Goal: Information Seeking & Learning: Learn about a topic

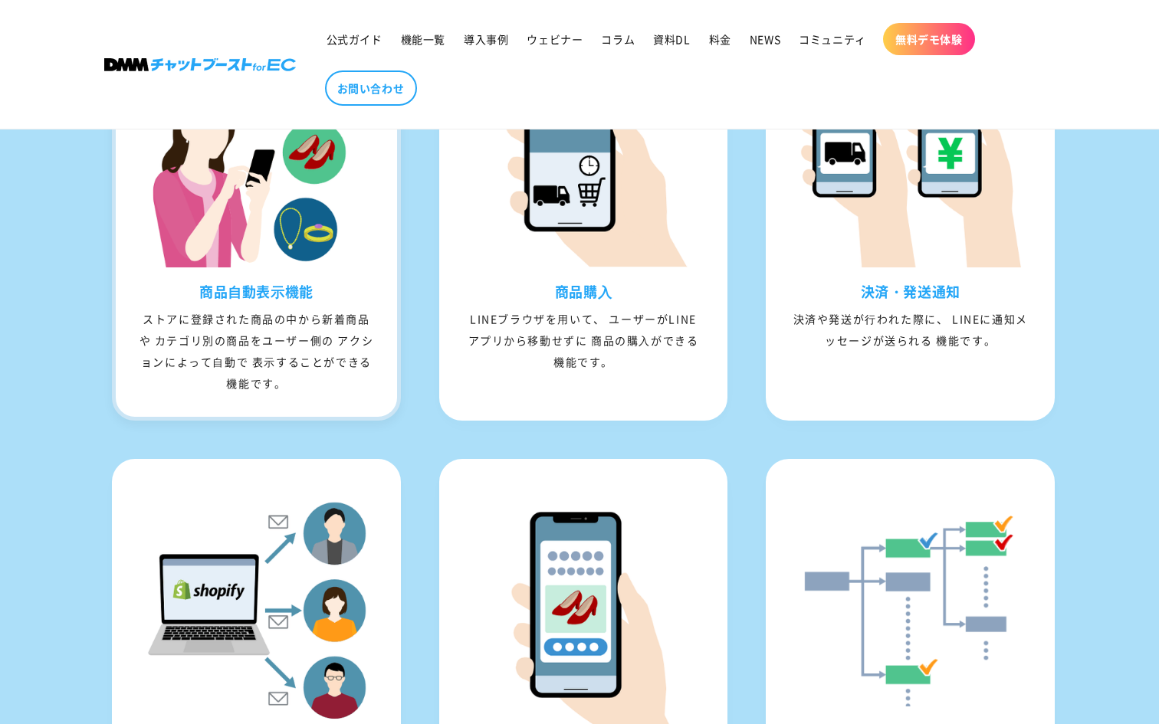
scroll to position [1638, 0]
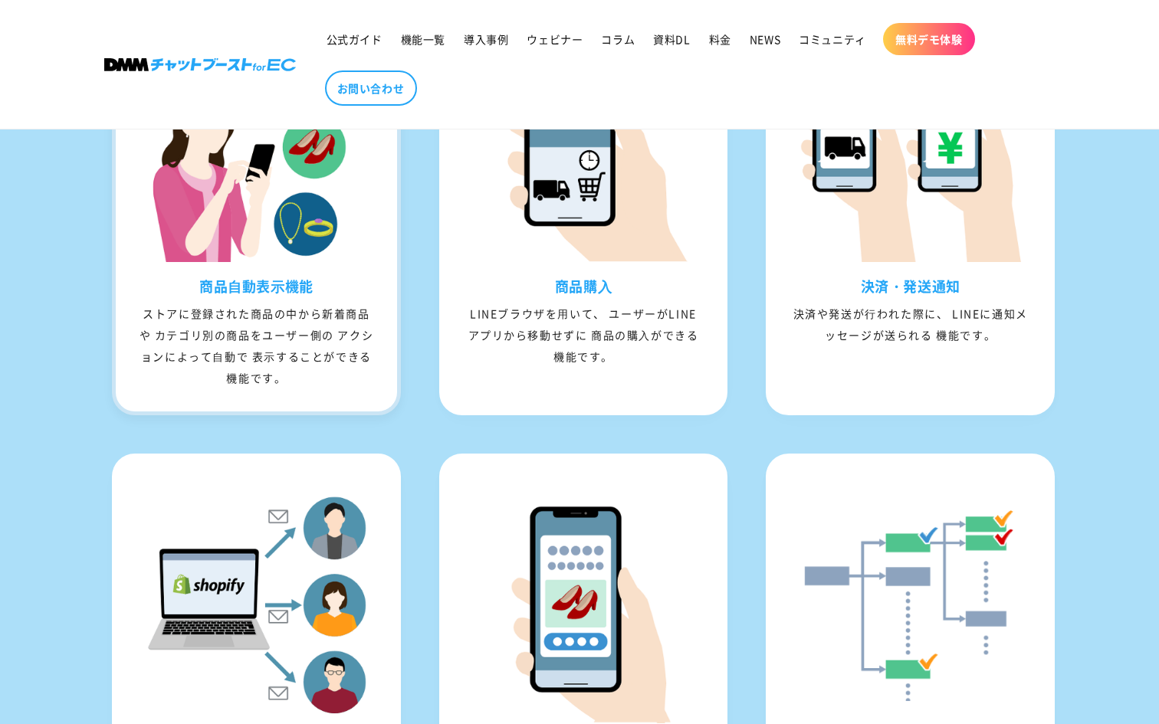
click at [380, 412] on div "商品⾃動表⽰機能 ストアに登録された商品の中から新着商品や カテゴリ別の商品をユーザー側の アクションによって⾃動で 表⽰することができる機能です。" at bounding box center [256, 345] width 281 height 134
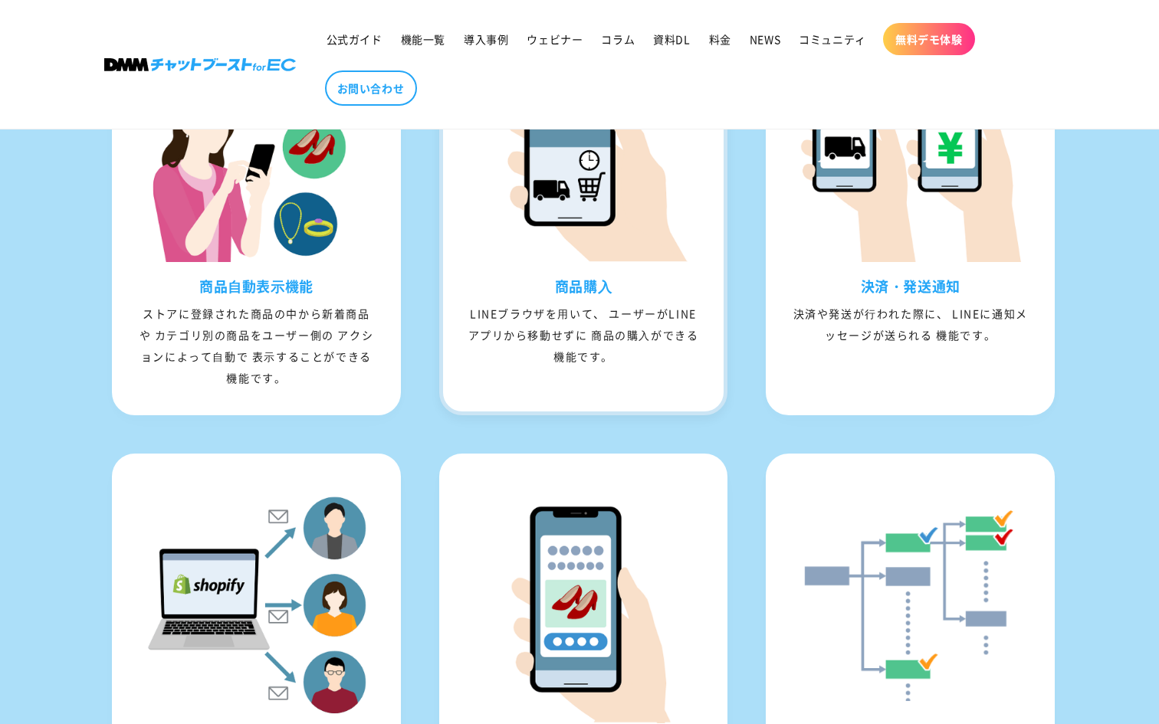
click at [488, 390] on div "商品購⼊ LINEブラウザを⽤いて、 ユーザーがLINEアプリから移動せずに 商品の購⼊ができる機能です。" at bounding box center [583, 334] width 281 height 113
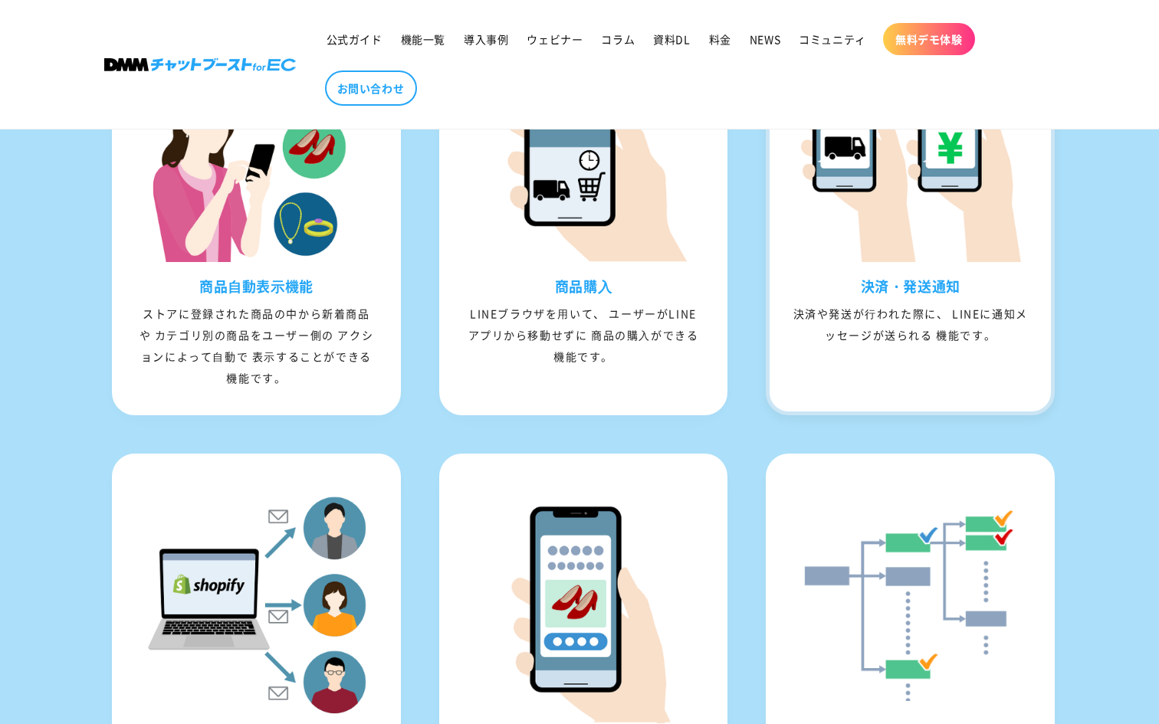
click at [863, 369] on div "決済・発送通知 決済や発送が⾏われた際に、 LINEに通知メッセージが送られる 機能です。" at bounding box center [910, 323] width 281 height 91
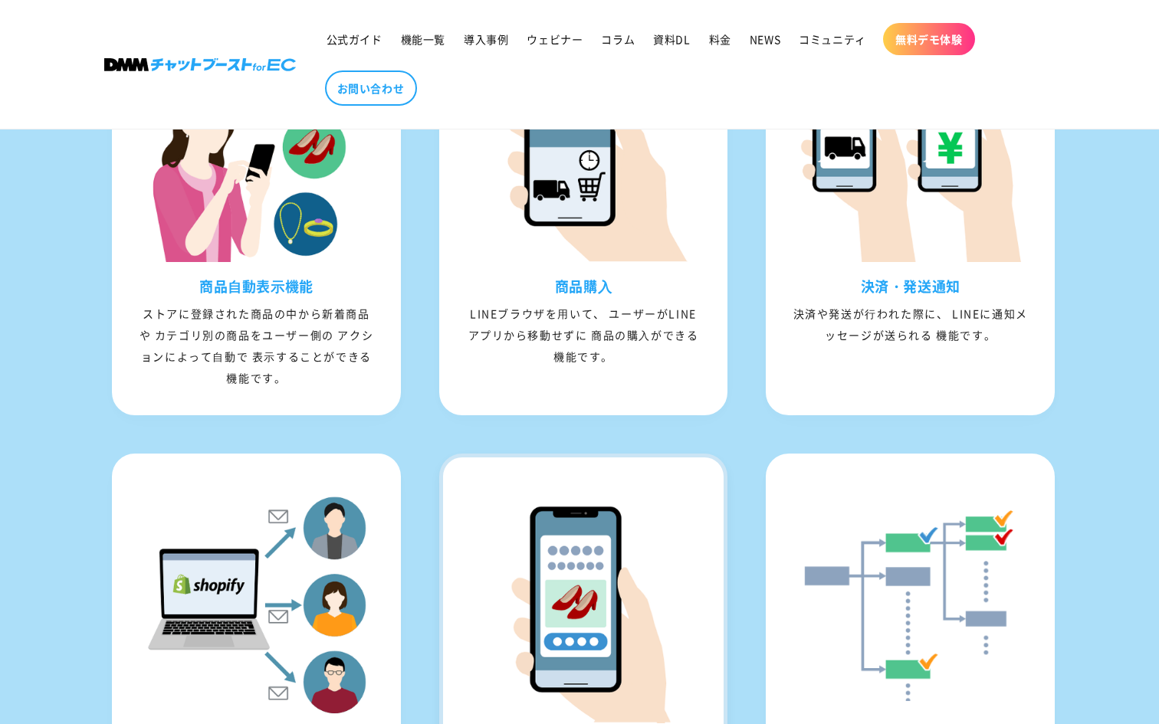
click at [582, 532] on img at bounding box center [583, 605] width 235 height 235
click at [524, 590] on img at bounding box center [583, 605] width 235 height 235
drag, startPoint x: 524, startPoint y: 590, endPoint x: 433, endPoint y: 585, distance: 90.6
click at [432, 585] on li "再⼊荷通知 在庫が0の商品が再⼊荷された場合、 予め再⼊荷通知を登録していたユーザーに ⾃動で通知メッセージが送られる機能です。" at bounding box center [580, 669] width 297 height 431
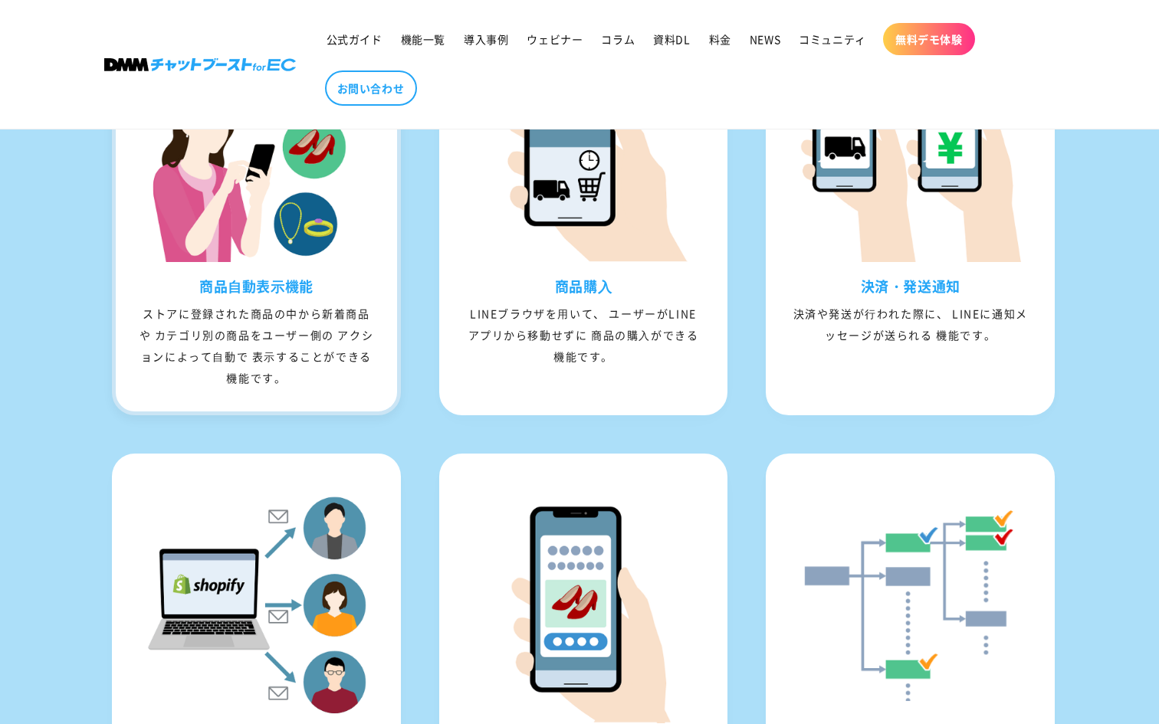
drag, startPoint x: 328, startPoint y: 331, endPoint x: 330, endPoint y: 409, distance: 78.2
click at [330, 389] on div "ストアに登録された商品の中から新着商品や カテゴリ別の商品をユーザー側の アクションによって⾃動で 表⽰することができる機能です。" at bounding box center [256, 346] width 281 height 86
click at [355, 369] on div "ストアに登録された商品の中から新着商品や カテゴリ別の商品をユーザー側の アクションによって⾃動で 表⽰することができる機能です。" at bounding box center [256, 346] width 281 height 86
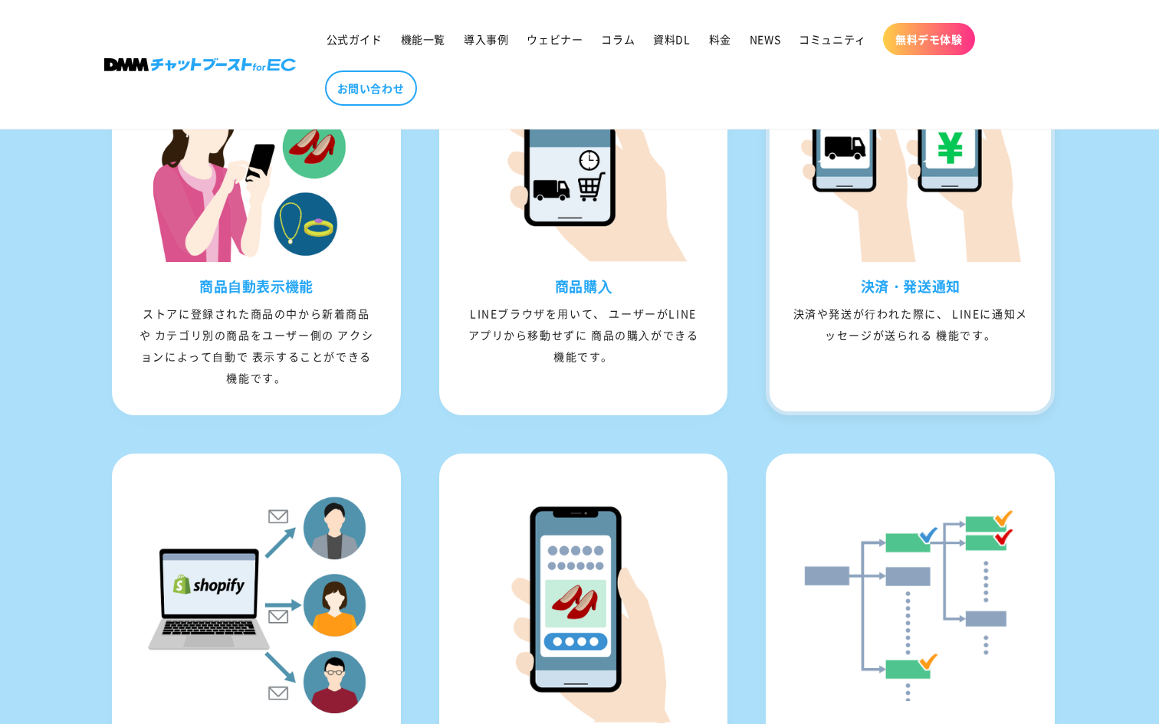
drag, startPoint x: 997, startPoint y: 363, endPoint x: 856, endPoint y: 308, distance: 151.2
click at [855, 307] on div "決済・発送通知 決済や発送が⾏われた際に、 LINEに通知メッセージが送られる 機能です。" at bounding box center [910, 323] width 281 height 91
click at [856, 295] on h3 "決済・発送通知" at bounding box center [910, 287] width 281 height 18
drag, startPoint x: 864, startPoint y: 309, endPoint x: 1000, endPoint y: 360, distance: 145.1
click at [1000, 360] on div "決済・発送通知 決済や発送が⾏われた際に、 LINEに通知メッセージが送られる 機能です。" at bounding box center [910, 323] width 281 height 91
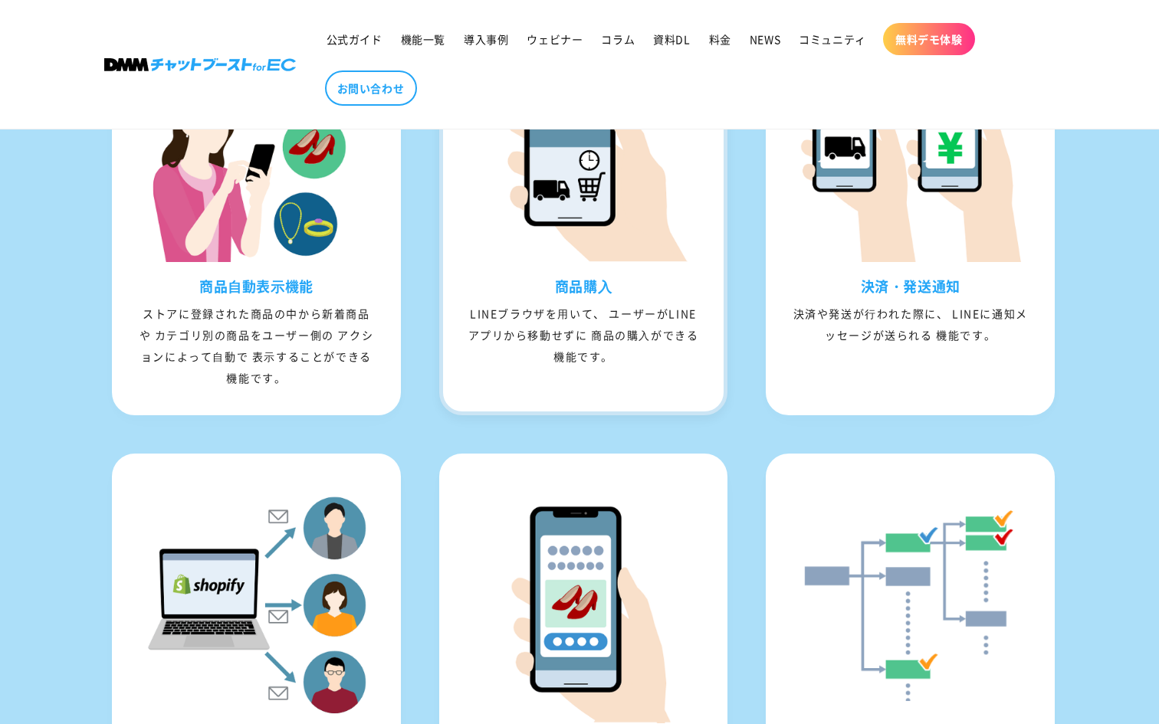
drag, startPoint x: 619, startPoint y: 383, endPoint x: 557, endPoint y: 308, distance: 97.5
click at [557, 308] on div "商品購⼊ LINEブラウザを⽤いて、 ユーザーがLINEアプリから移動せずに 商品の購⼊ができる機能です。" at bounding box center [583, 334] width 281 height 113
click at [557, 295] on h3 "商品購⼊" at bounding box center [583, 287] width 281 height 18
drag, startPoint x: 556, startPoint y: 308, endPoint x: 610, endPoint y: 385, distance: 94.0
click at [610, 385] on div "商品購⼊ LINEブラウザを⽤いて、 ユーザーがLINEアプリから移動せずに 商品の購⼊ができる機能です。" at bounding box center [583, 334] width 281 height 113
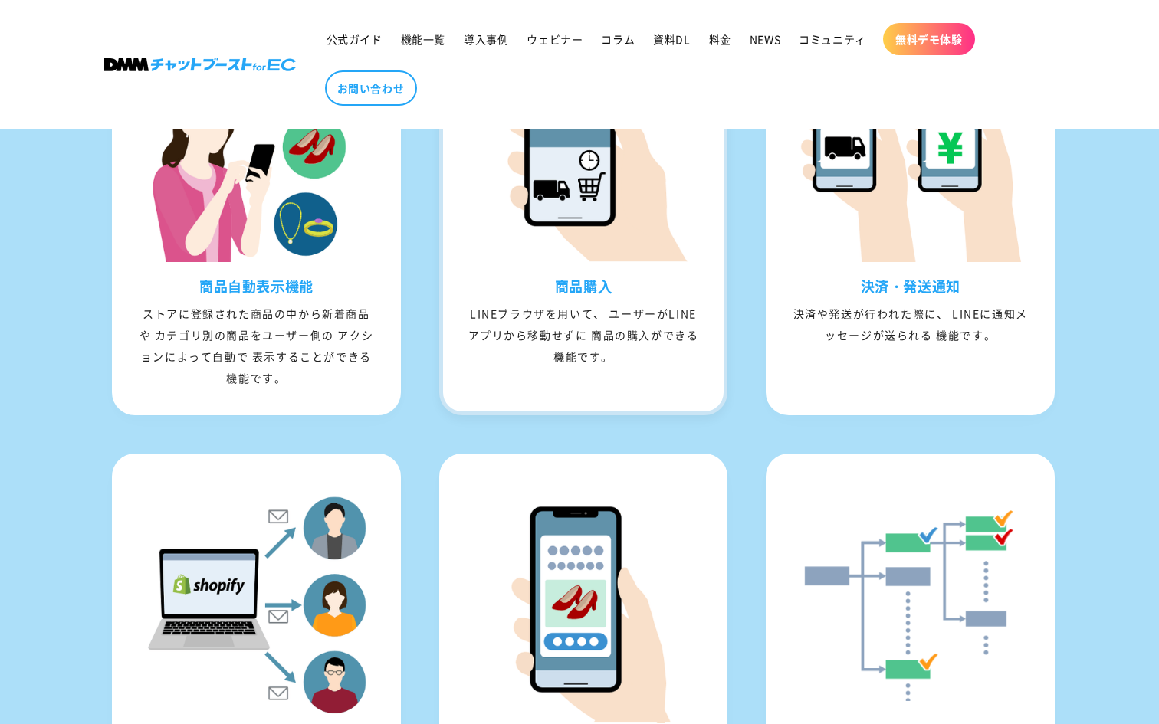
click at [610, 367] on div "LINEブラウザを⽤いて、 ユーザーがLINEアプリから移動せずに 商品の購⼊ができる機能です。" at bounding box center [583, 335] width 281 height 64
drag, startPoint x: 610, startPoint y: 385, endPoint x: 472, endPoint y: 343, distance: 144.1
click at [472, 343] on div "LINEブラウザを⽤いて、 ユーザーがLINEアプリから移動せずに 商品の購⼊ができる機能です。" at bounding box center [583, 335] width 281 height 64
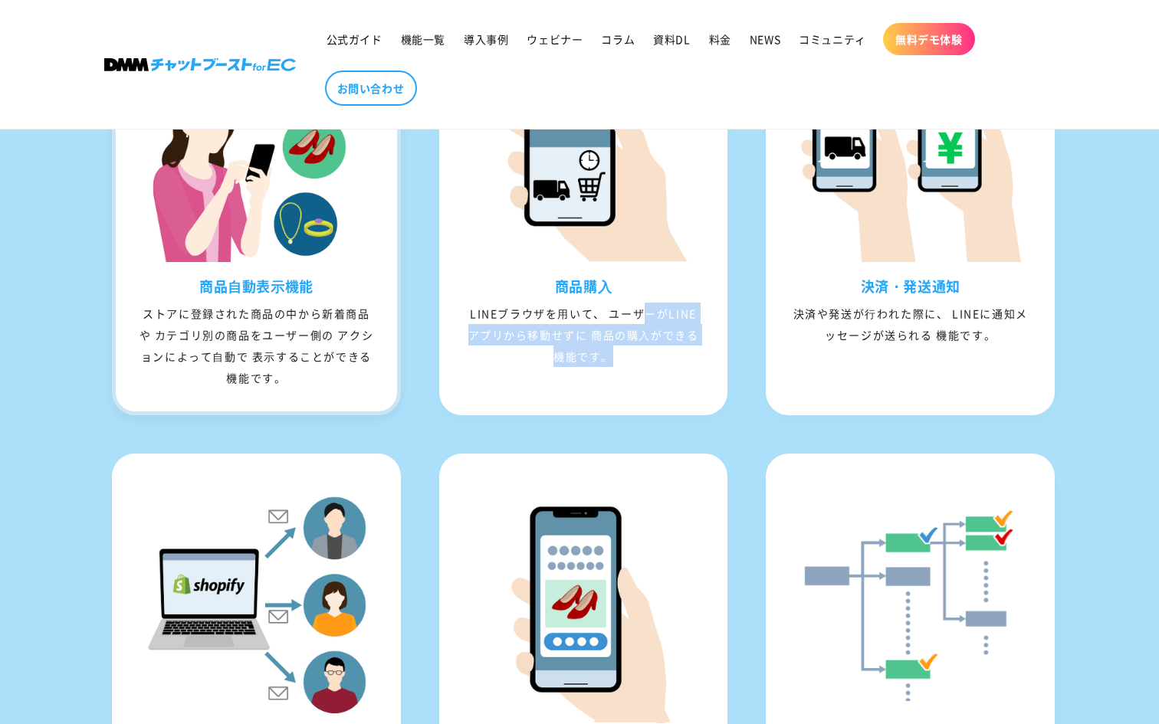
drag, startPoint x: 287, startPoint y: 408, endPoint x: 143, endPoint y: 343, distance: 157.5
click at [143, 343] on div "ストアに登録された商品の中から新着商品や カテゴリ別の商品をユーザー側の アクションによって⾃動で 表⽰することができる機能です。" at bounding box center [256, 346] width 281 height 86
click at [146, 346] on div "ストアに登録された商品の中から新着商品や カテゴリ別の商品をユーザー側の アクションによって⾃動で 表⽰することができる機能です。" at bounding box center [256, 346] width 281 height 86
drag, startPoint x: 146, startPoint y: 342, endPoint x: 284, endPoint y: 397, distance: 147.9
click at [284, 389] on div "ストアに登録された商品の中から新着商品や カテゴリ別の商品をユーザー側の アクションによって⾃動で 表⽰することができる機能です。" at bounding box center [256, 346] width 281 height 86
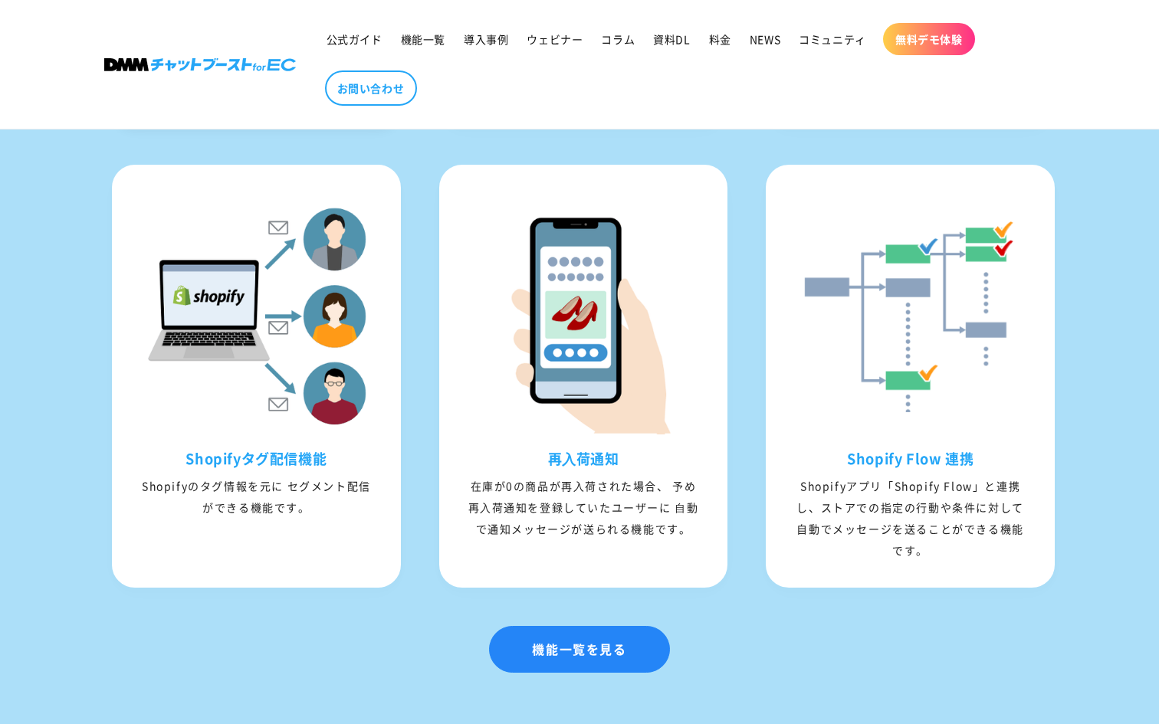
scroll to position [1957, 0]
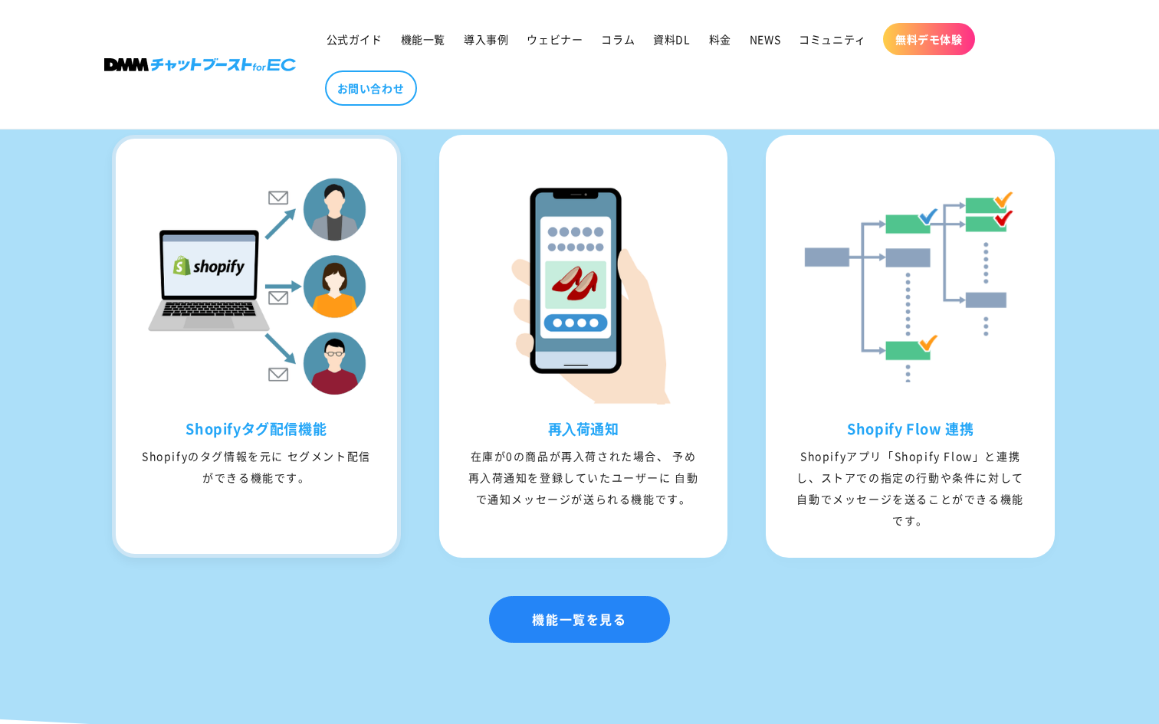
drag, startPoint x: 145, startPoint y: 483, endPoint x: 332, endPoint y: 515, distance: 189.8
click at [333, 511] on div "Shopifyタグ配信機能 Shopifyのタグ情報を元に セグメント配信ができる機能です。" at bounding box center [256, 465] width 281 height 91
click at [332, 511] on div "Shopifyタグ配信機能 Shopifyのタグ情報を元に セグメント配信ができる機能です。" at bounding box center [256, 465] width 281 height 91
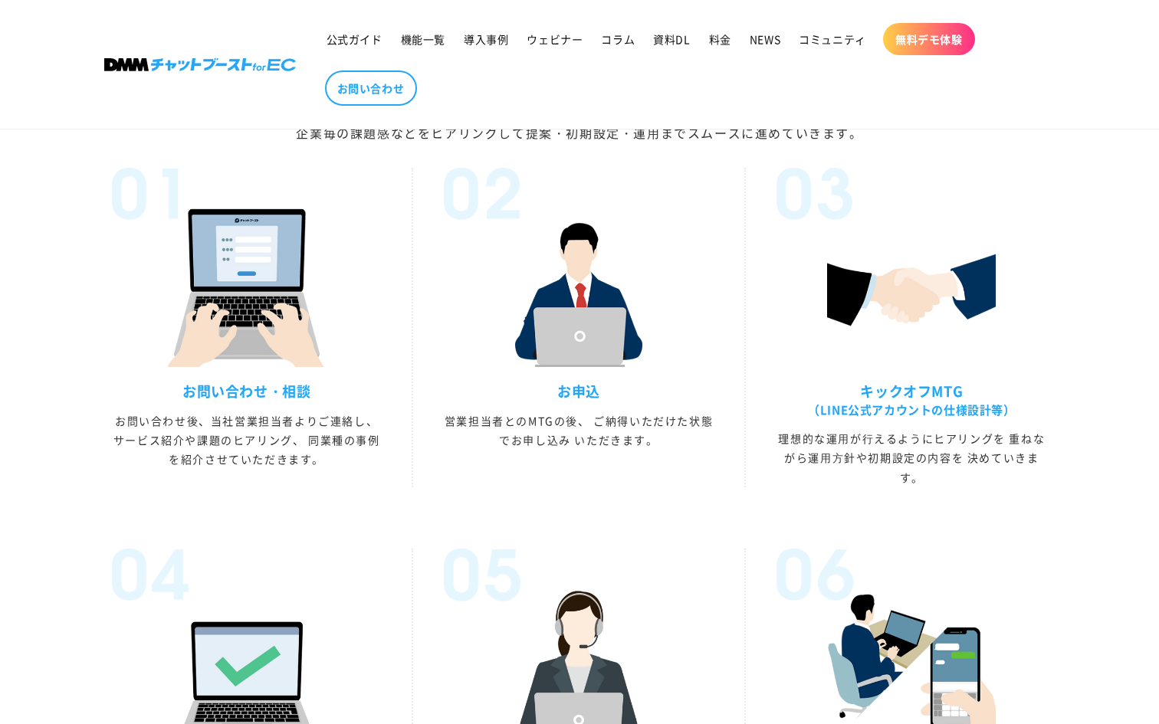
scroll to position [4353, 0]
